Goal: Contribute content: Add original content to the website for others to see

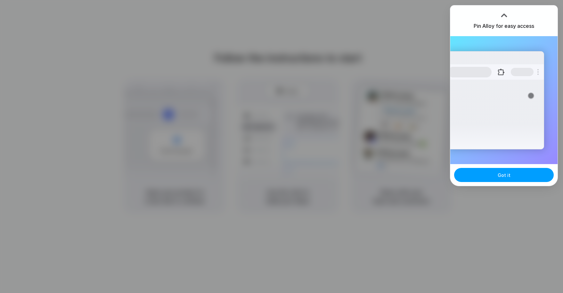
click at [512, 177] on button "Got it" at bounding box center [504, 175] width 100 height 14
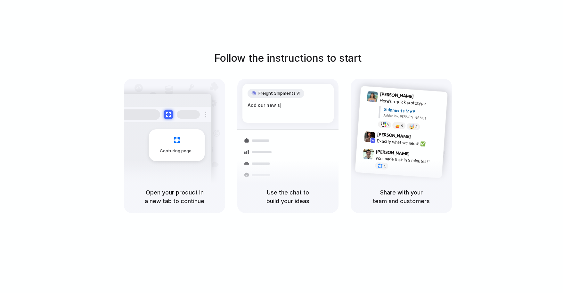
click at [507, 128] on div "Follow the instructions to start Capturing page Open your product in a new tab …" at bounding box center [287, 132] width 563 height 163
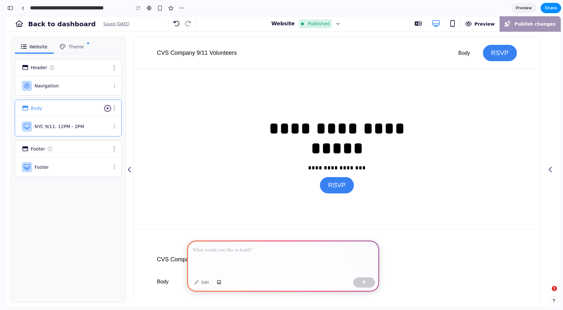
click at [276, 249] on p at bounding box center [283, 250] width 181 height 8
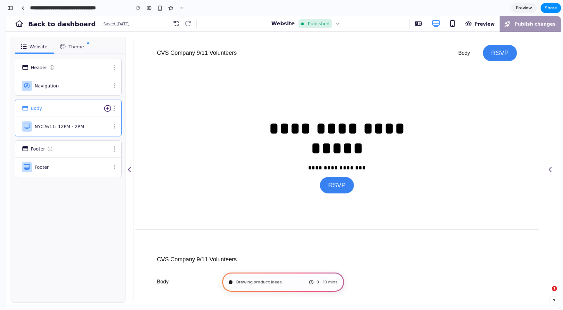
type input "**********"
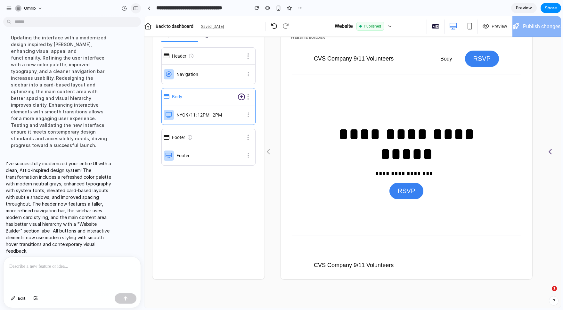
click at [136, 10] on button "button" at bounding box center [136, 8] width 10 height 10
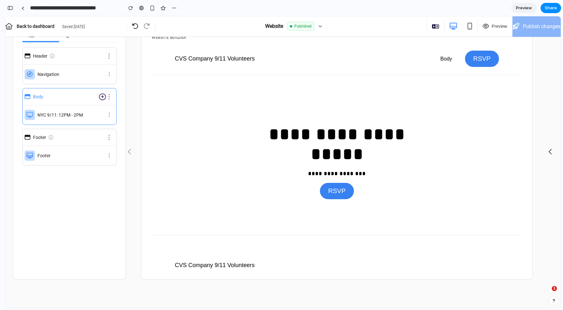
scroll to position [69, 0]
